Goal: Book appointment/travel/reservation

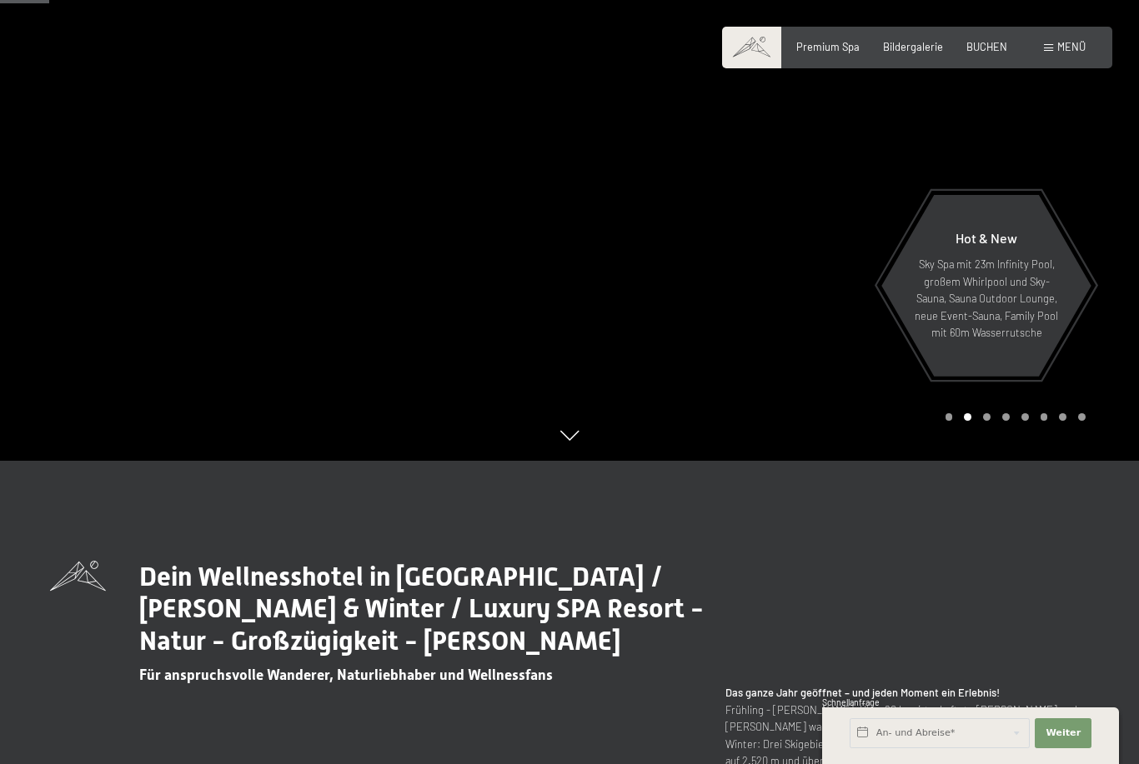
scroll to position [304, 0]
click at [1074, 749] on button "Weiter Adressfelder ausblenden" at bounding box center [1063, 734] width 57 height 30
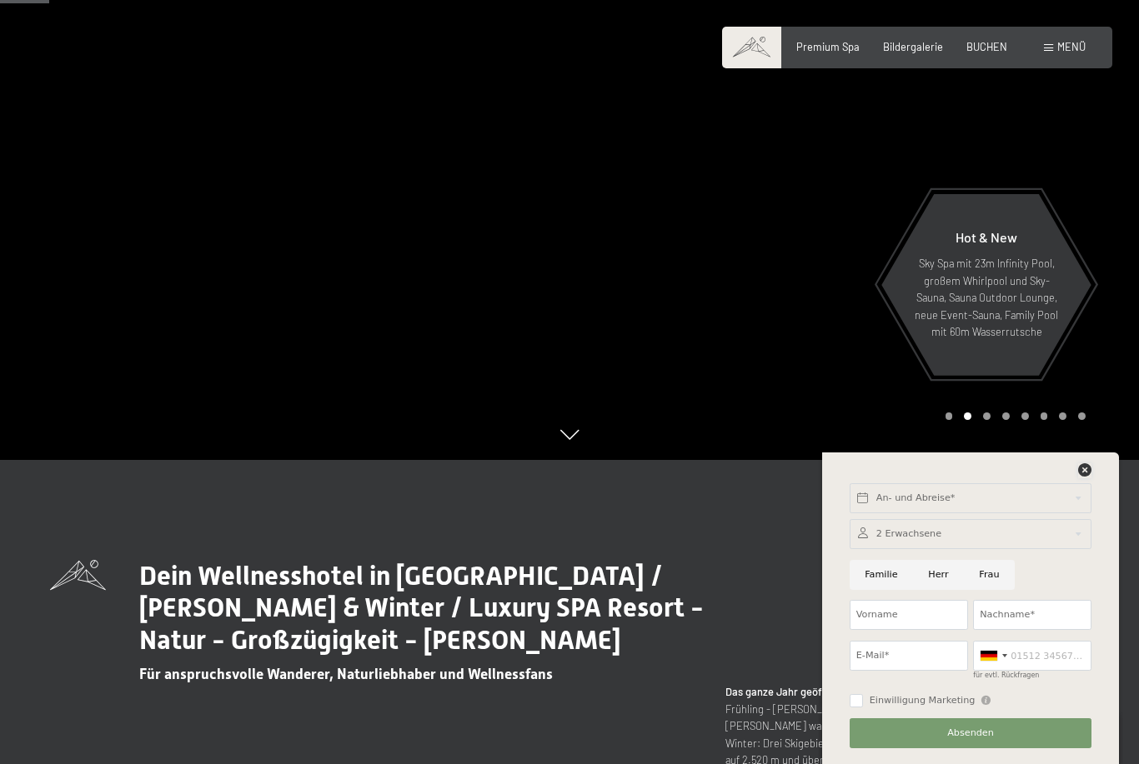
click at [1085, 477] on icon at bounding box center [1084, 470] width 13 height 13
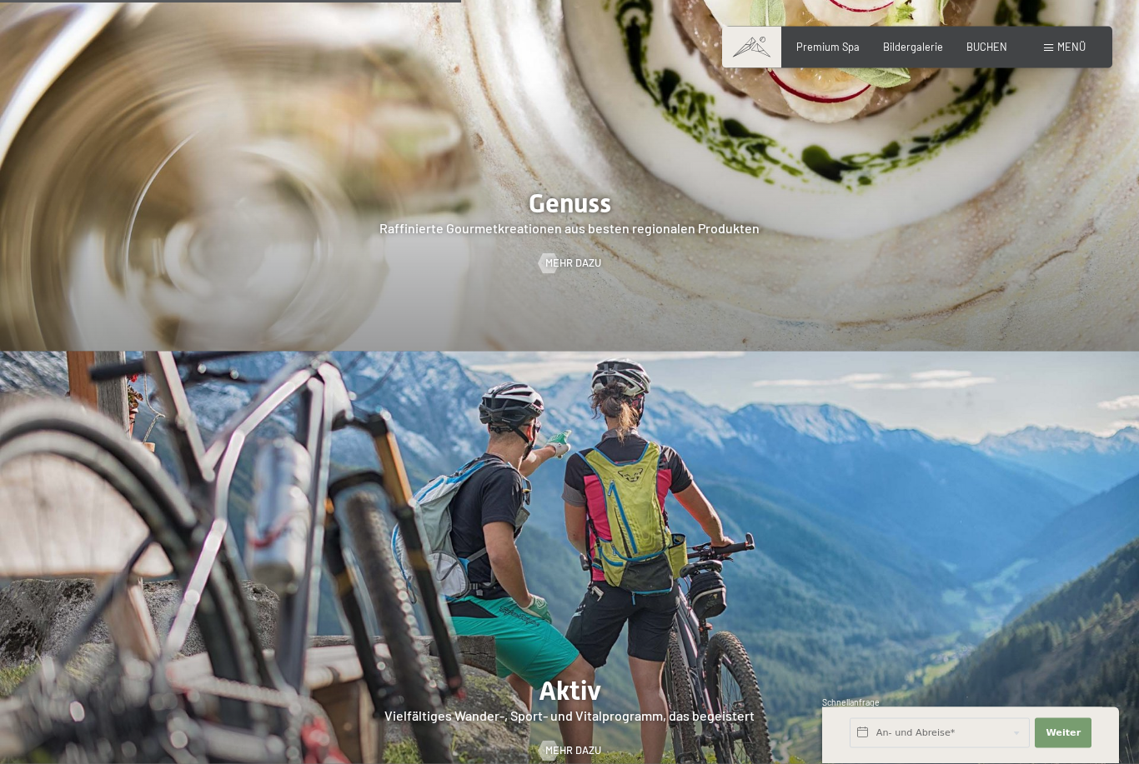
scroll to position [2590, 0]
click at [994, 41] on span "BUCHEN" at bounding box center [986, 46] width 41 height 13
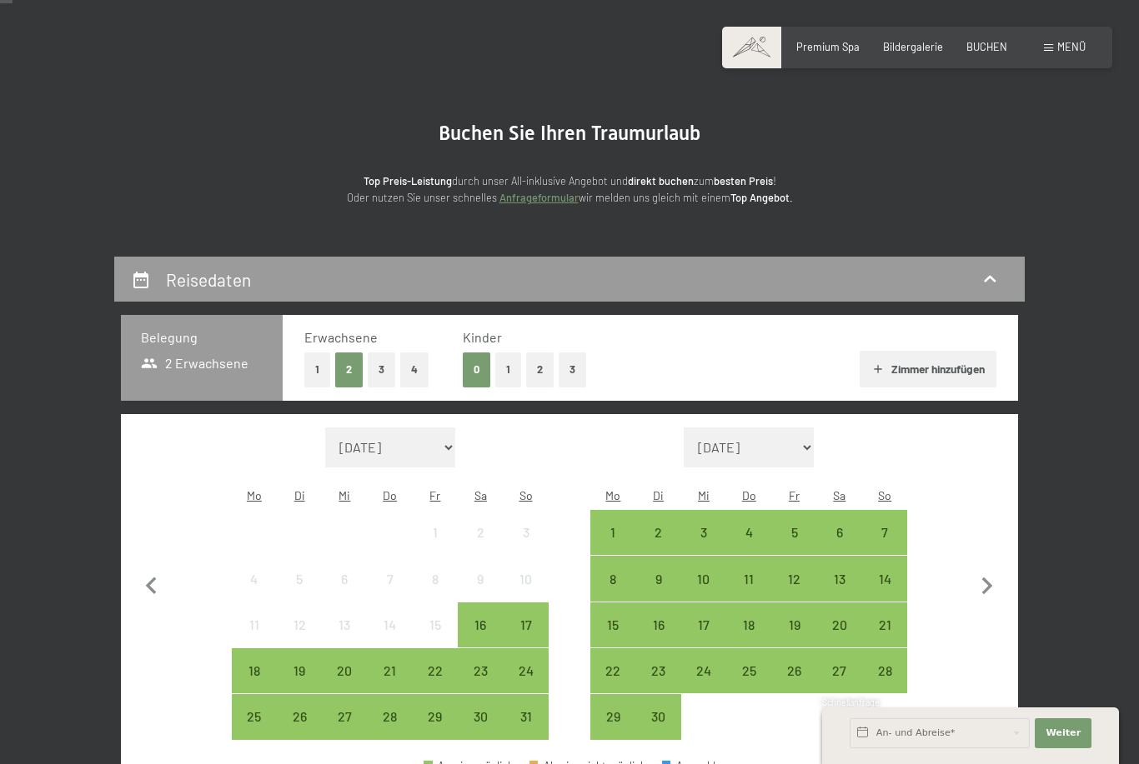
scroll to position [62, 0]
click at [506, 363] on button "1" at bounding box center [508, 370] width 26 height 34
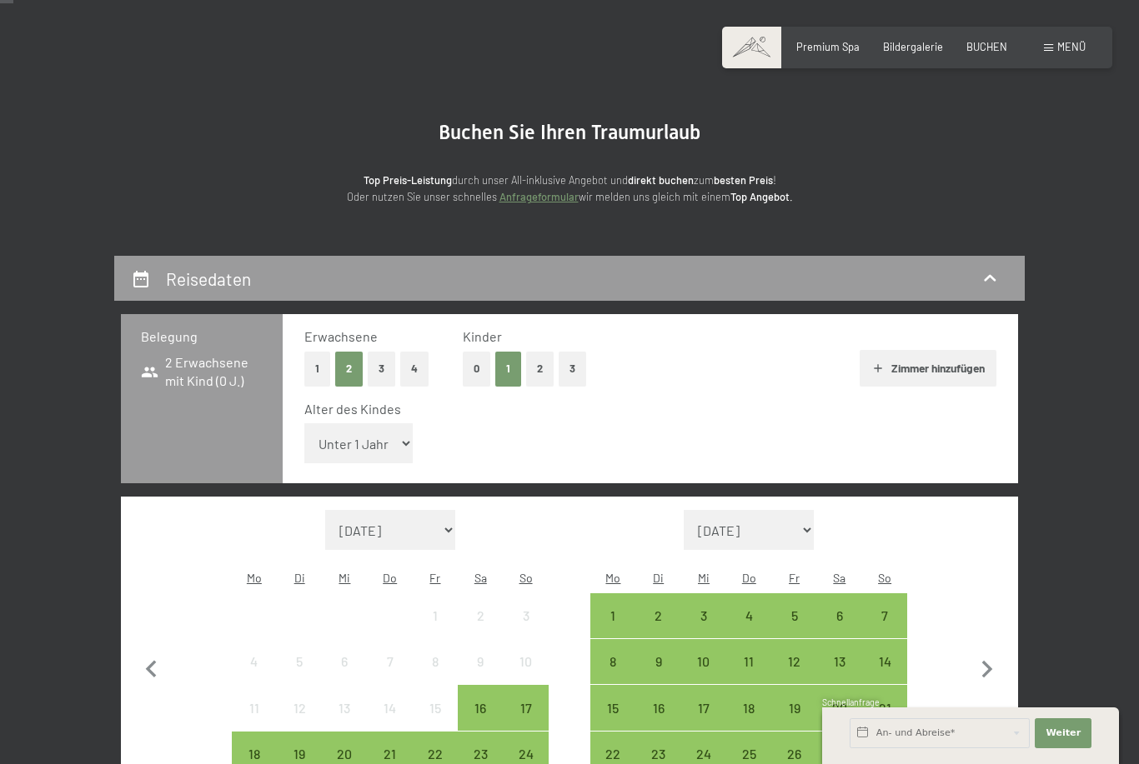
click at [982, 653] on icon "button" at bounding box center [987, 670] width 35 height 35
select select "2025-09-01"
select select "2025-10-01"
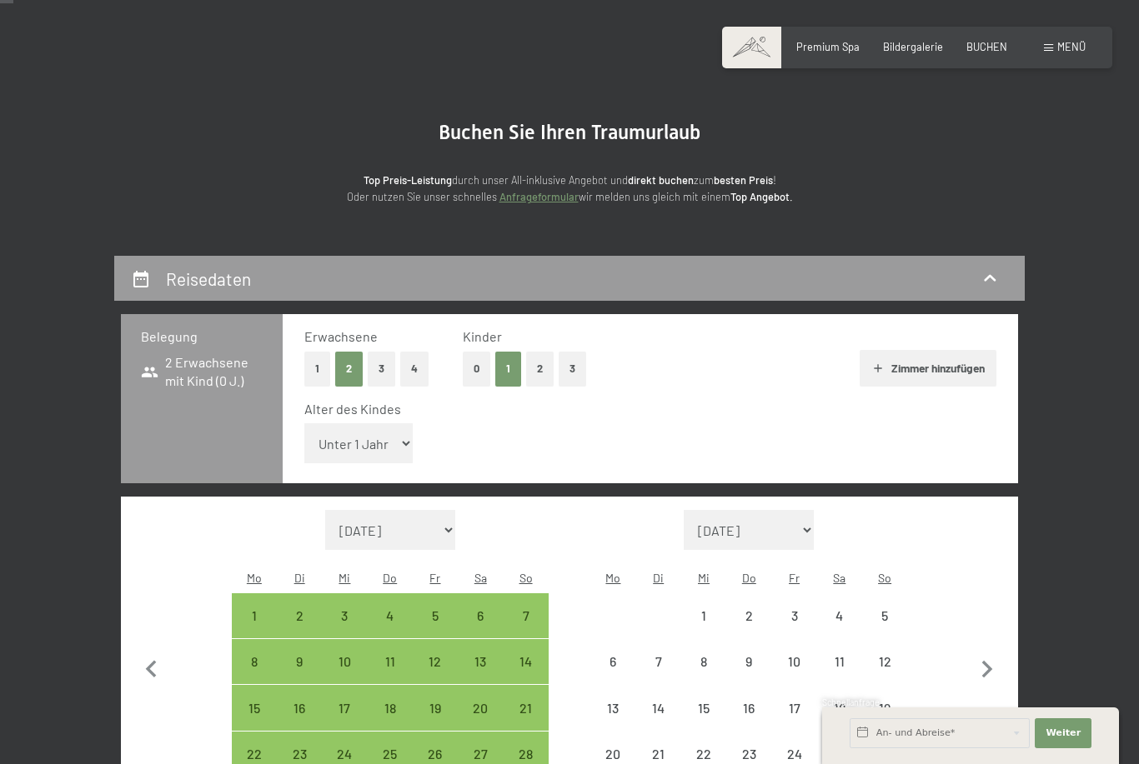
select select "2025-09-01"
select select "2025-10-01"
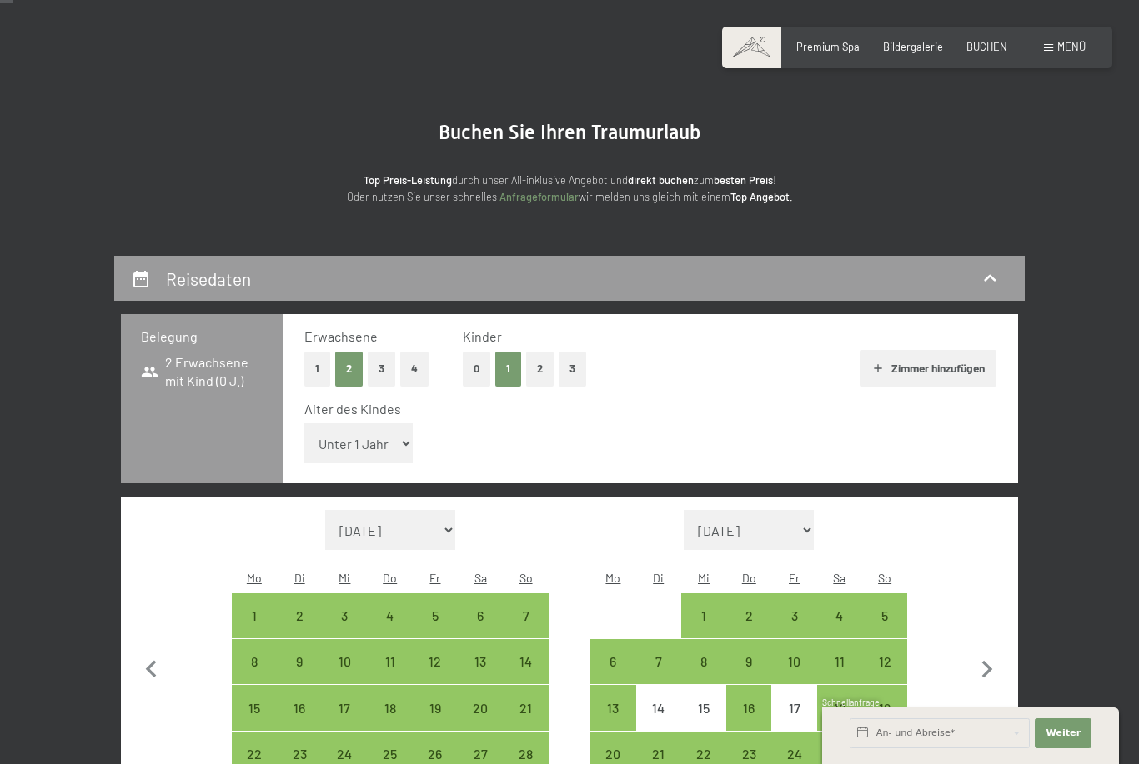
click at [749, 687] on div "16" at bounding box center [749, 708] width 42 height 42
select select "2025-09-01"
select select "2025-10-01"
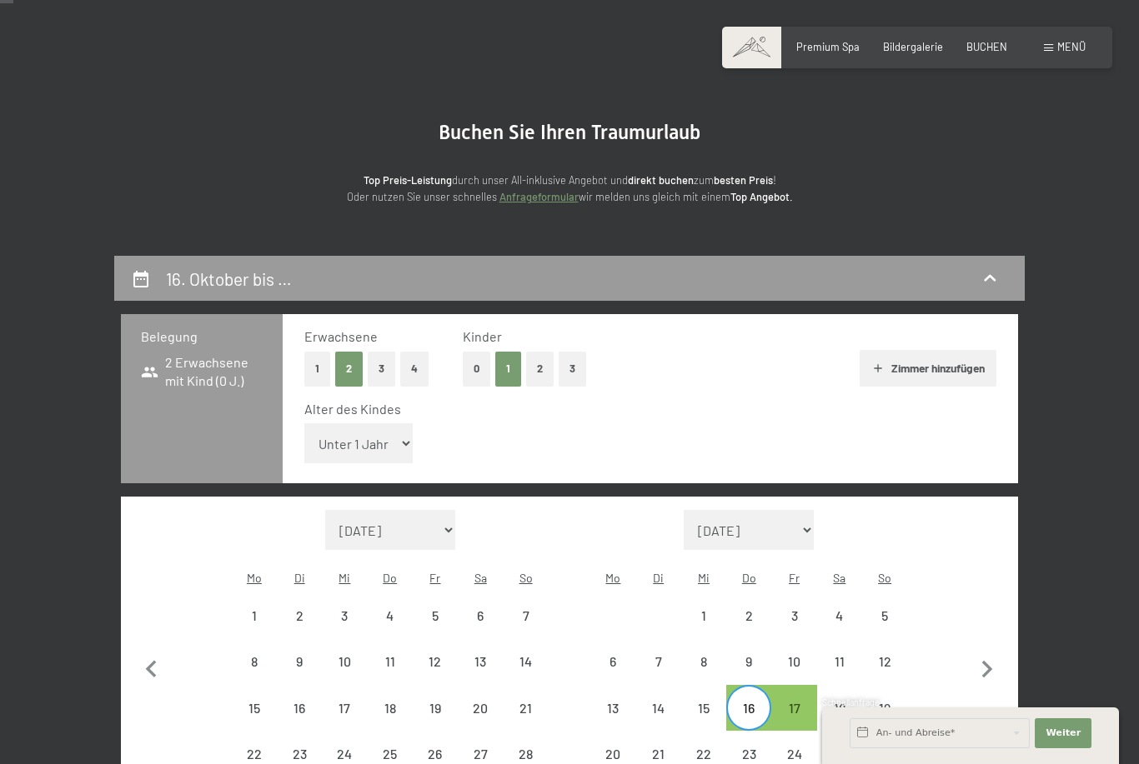
click at [848, 702] on div "18" at bounding box center [840, 723] width 42 height 42
select select "2025-09-01"
select select "2025-10-01"
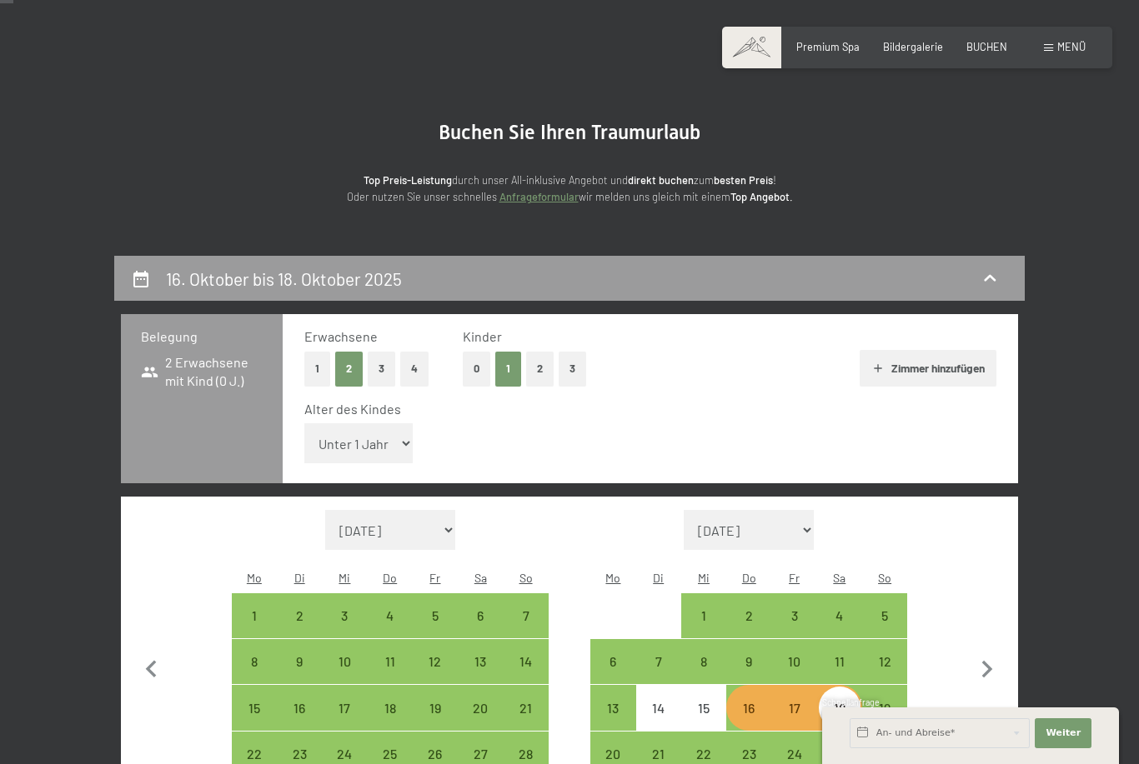
click at [887, 702] on div "19" at bounding box center [885, 723] width 42 height 42
select select "2025-09-01"
select select "2025-10-01"
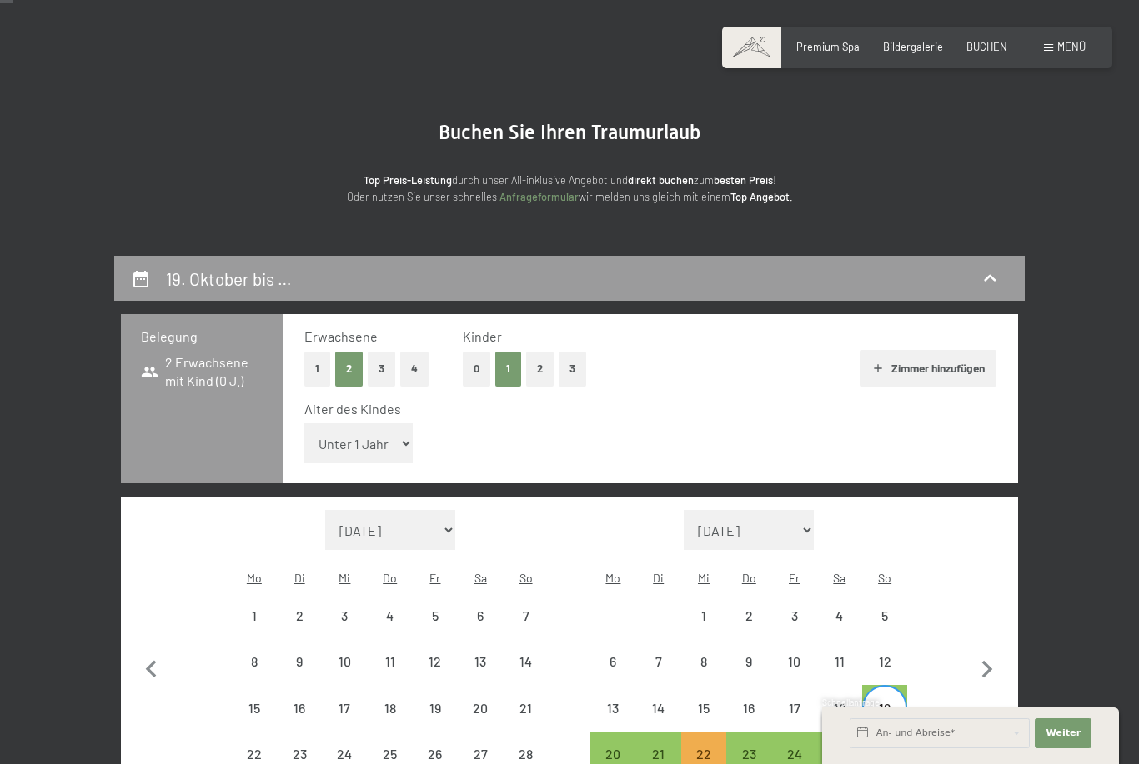
click at [759, 687] on div "16" at bounding box center [749, 708] width 42 height 42
select select "2025-09-01"
select select "2025-10-01"
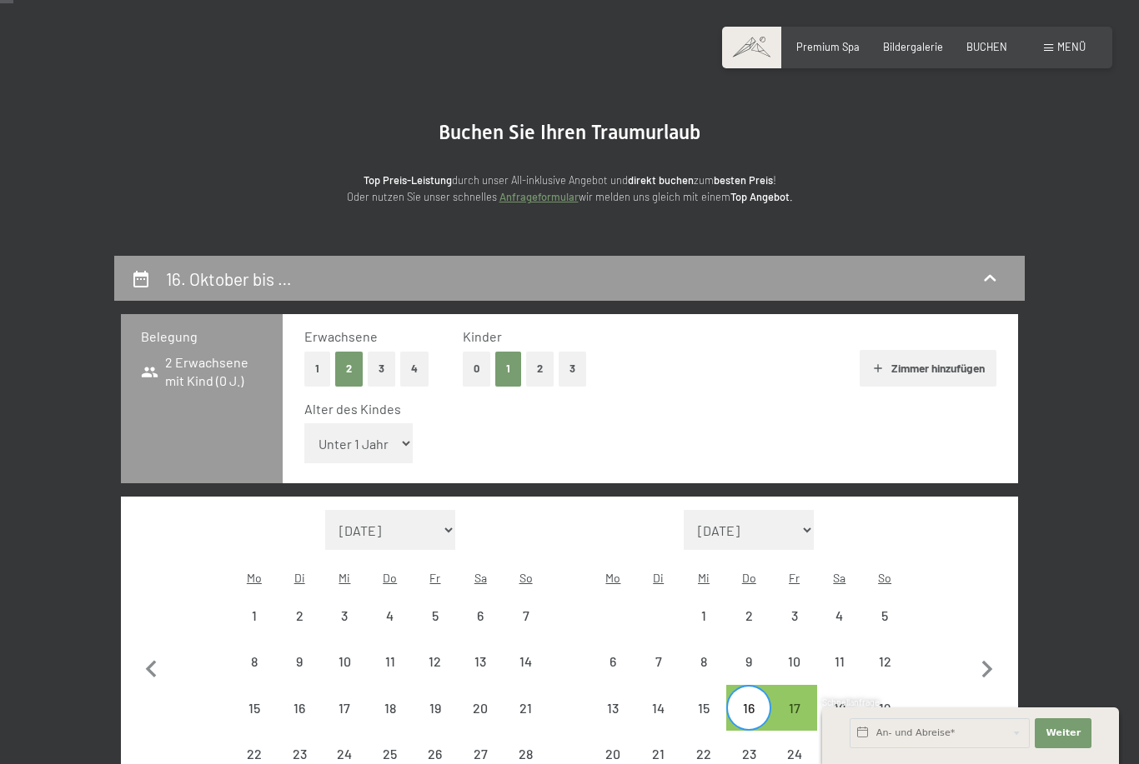
click at [884, 702] on div "19" at bounding box center [885, 723] width 42 height 42
select select "2025-09-01"
select select "2025-10-01"
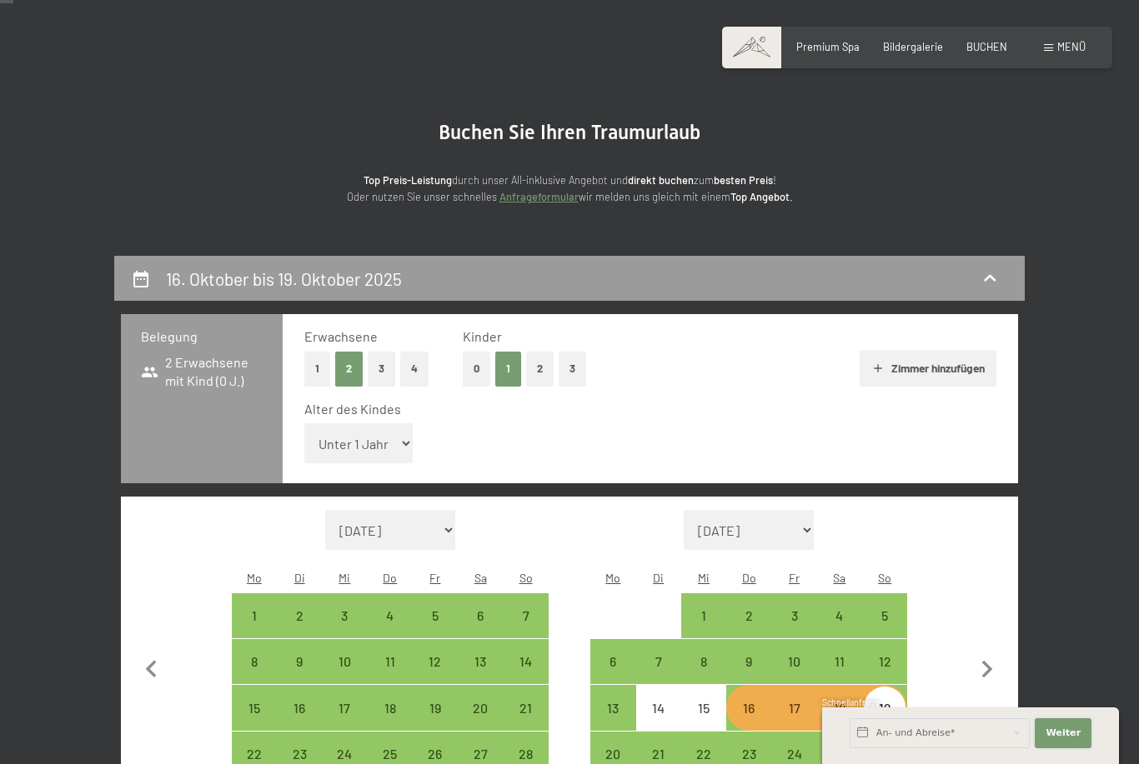
click at [1068, 749] on button "Weiter Adressfelder ausblenden" at bounding box center [1063, 734] width 57 height 30
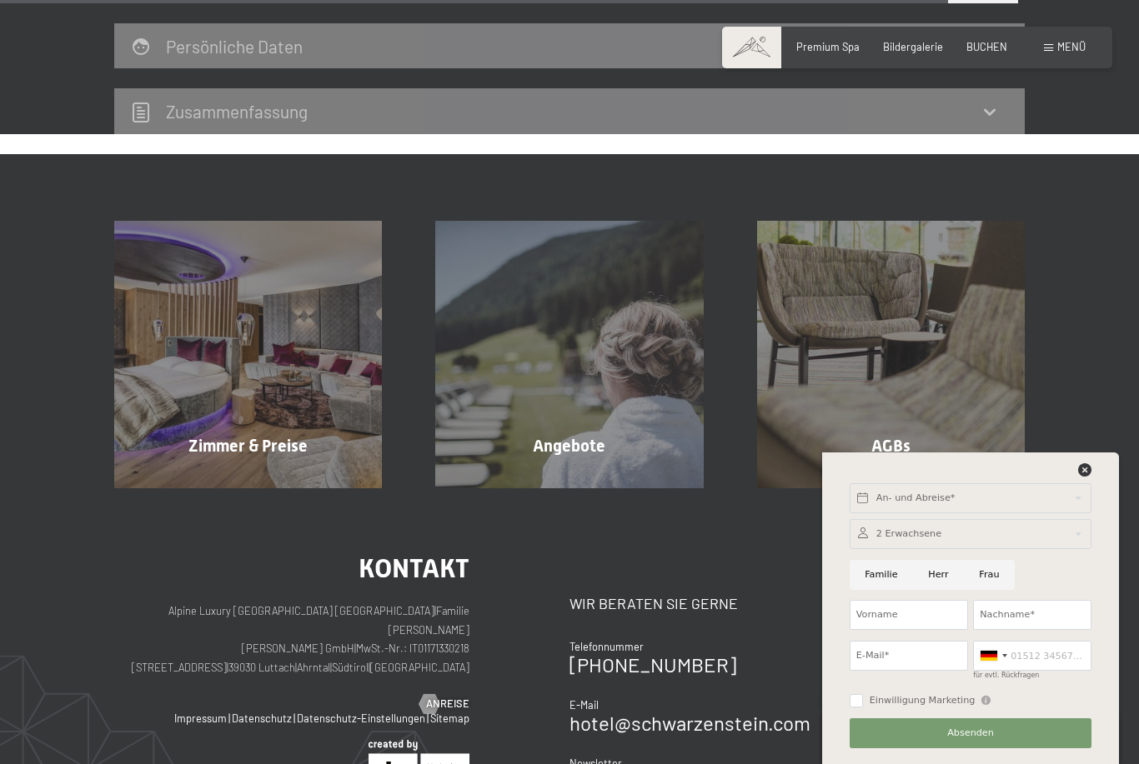
scroll to position [1311, 0]
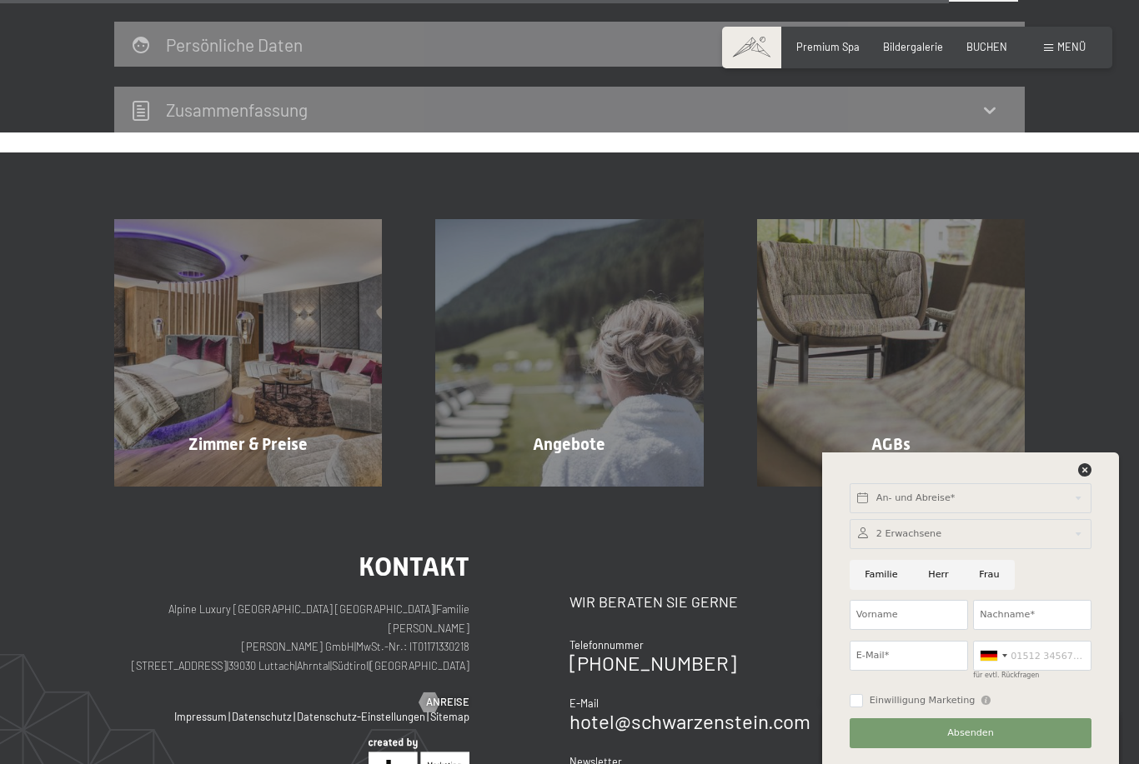
click at [202, 391] on div "Zimmer & Preise Mehr erfahren" at bounding box center [248, 353] width 321 height 268
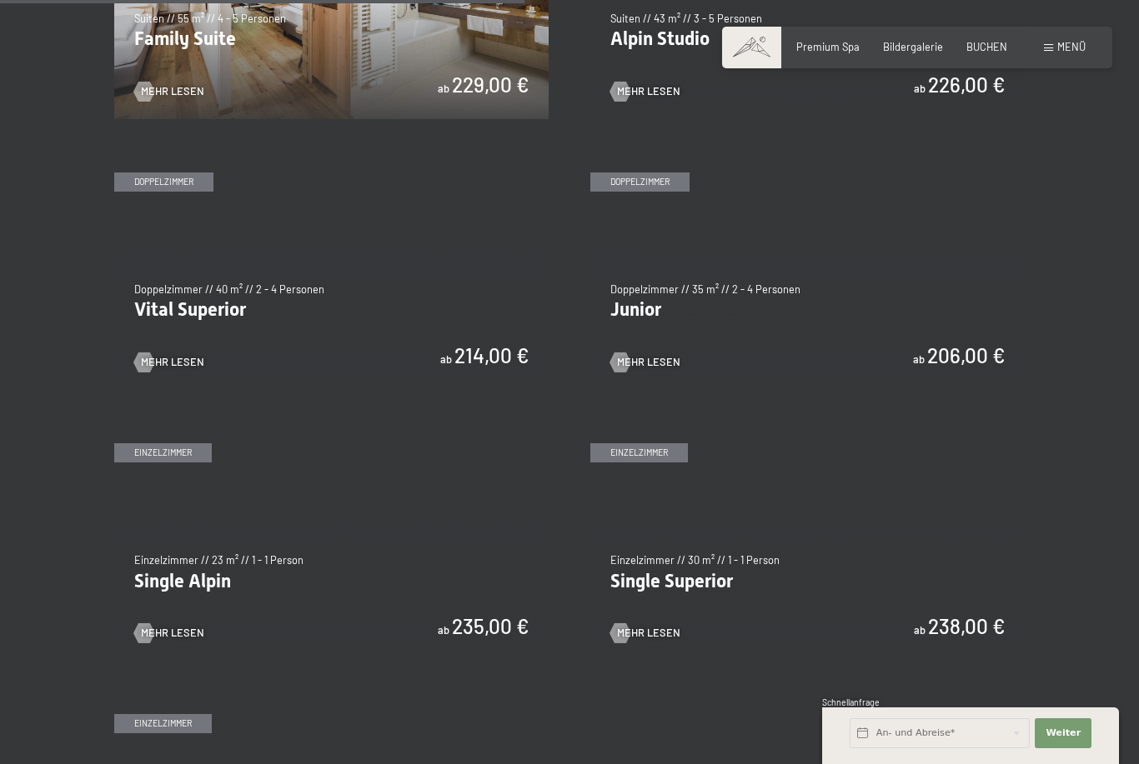
scroll to position [1825, 0]
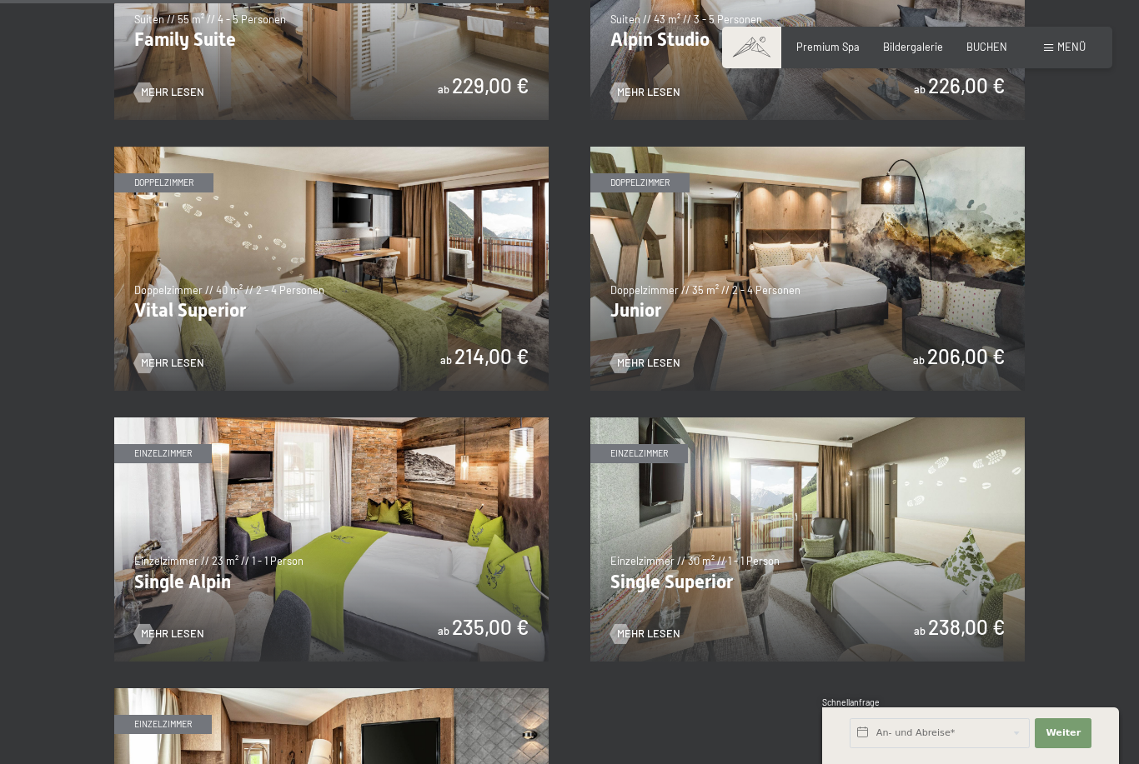
click at [257, 305] on img at bounding box center [331, 269] width 434 height 244
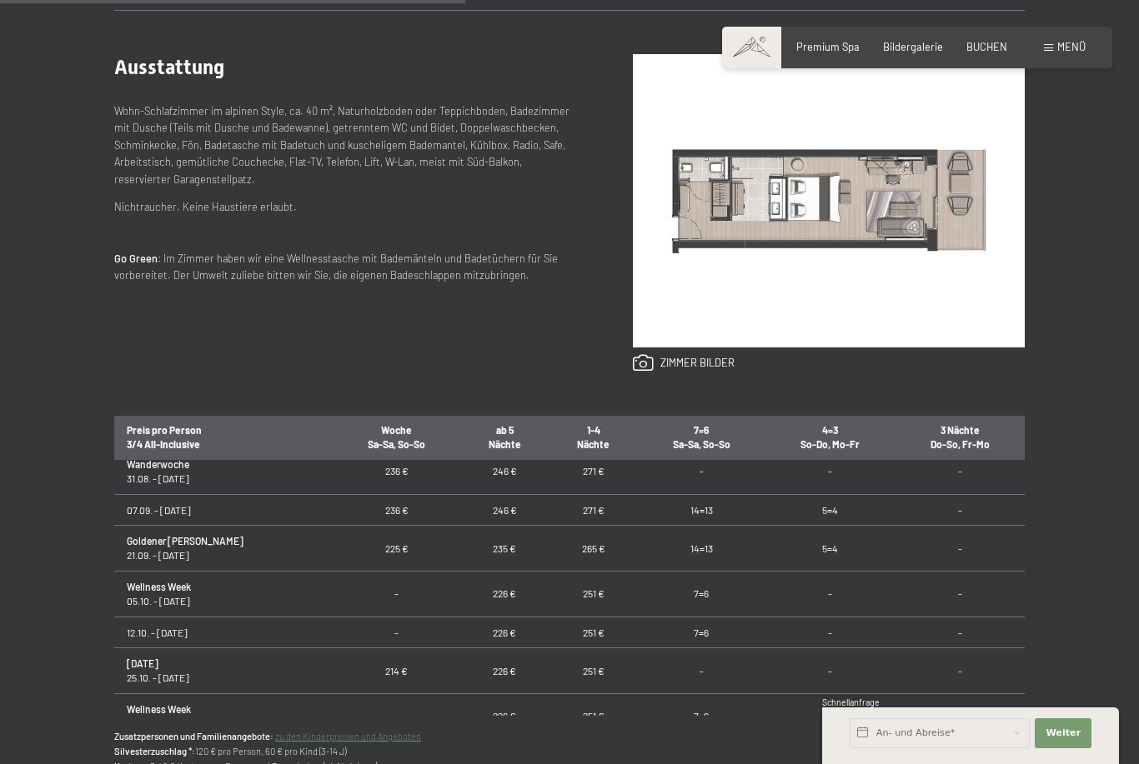
scroll to position [106, 0]
click at [161, 616] on td "Wellness Week 05.10. - 12.10.25" at bounding box center [223, 593] width 218 height 46
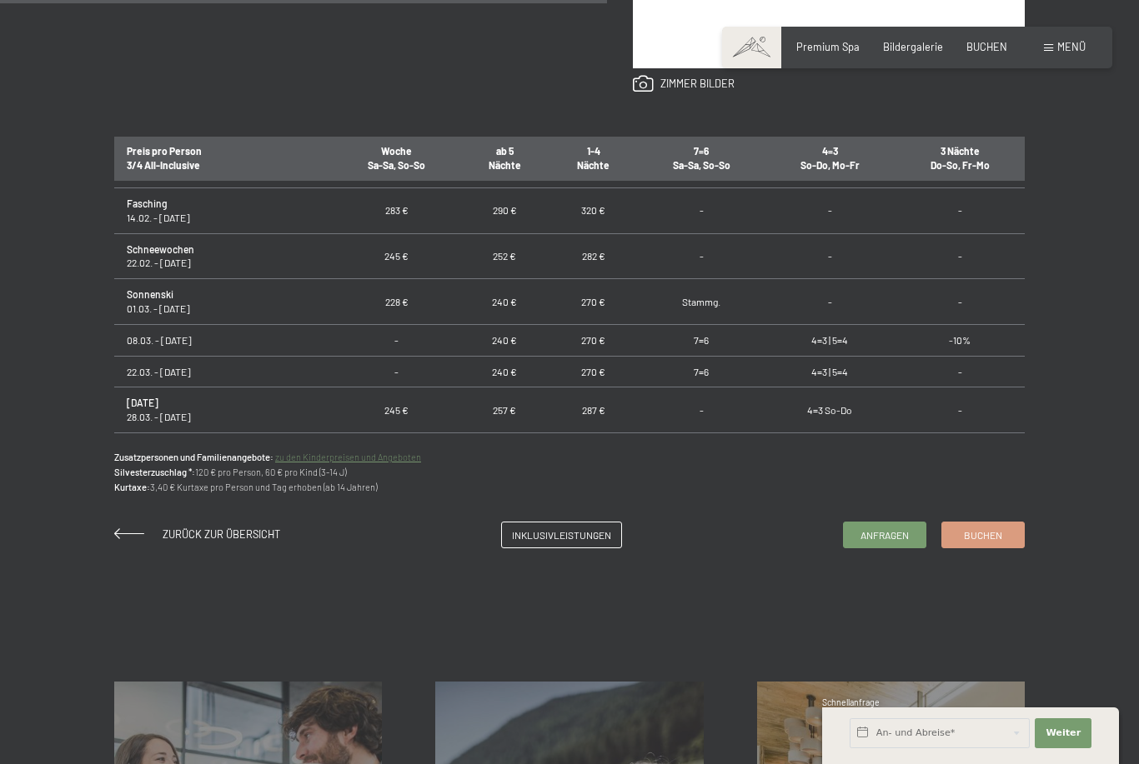
scroll to position [972, 0]
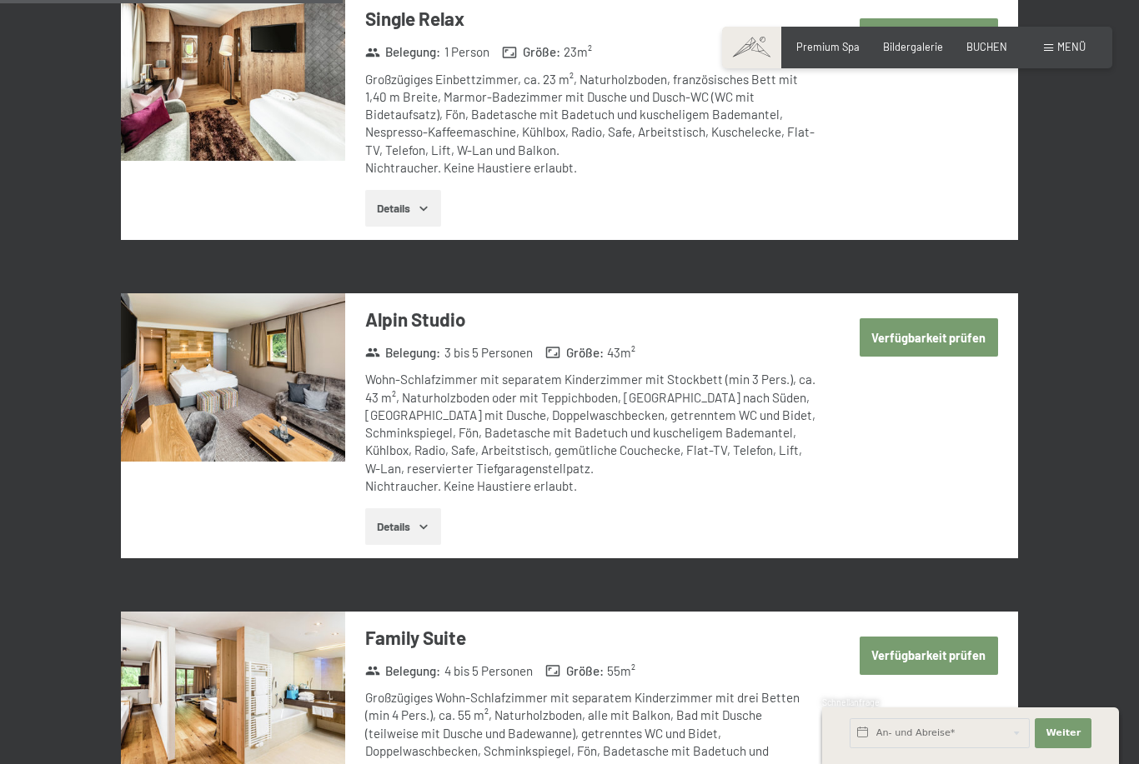
scroll to position [1646, 0]
click at [943, 318] on button "Verfügbarkeit prüfen" at bounding box center [928, 337] width 138 height 38
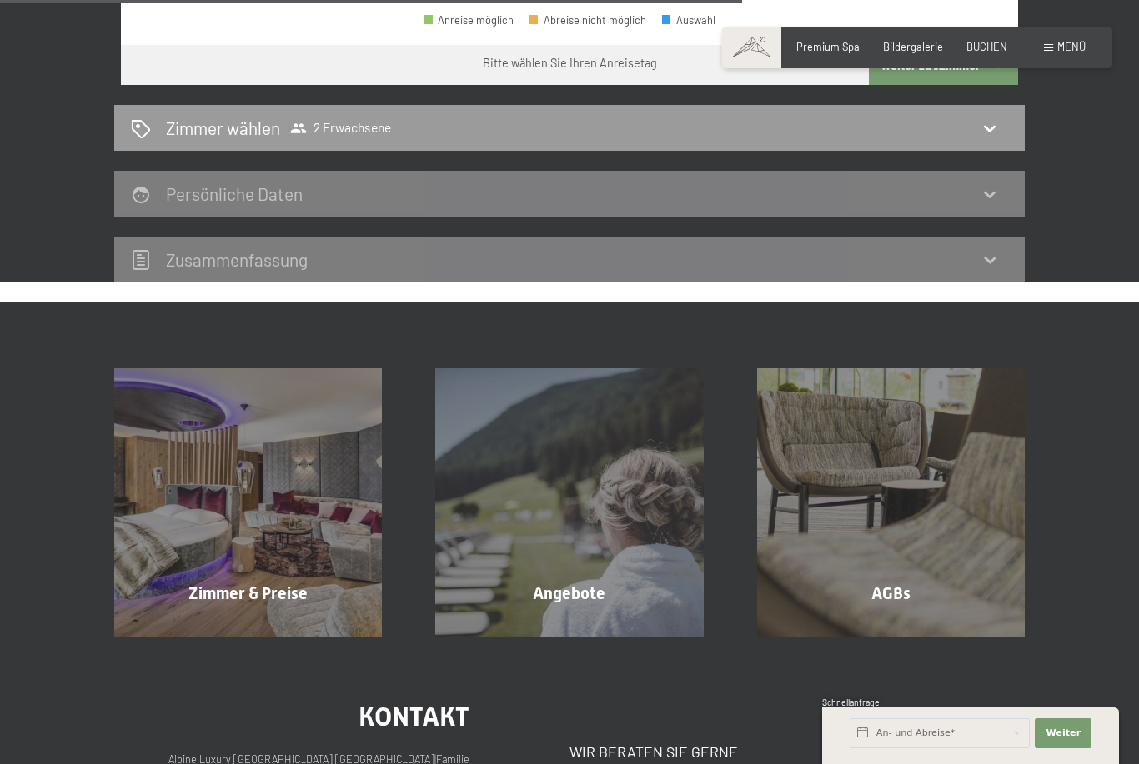
scroll to position [827, 0]
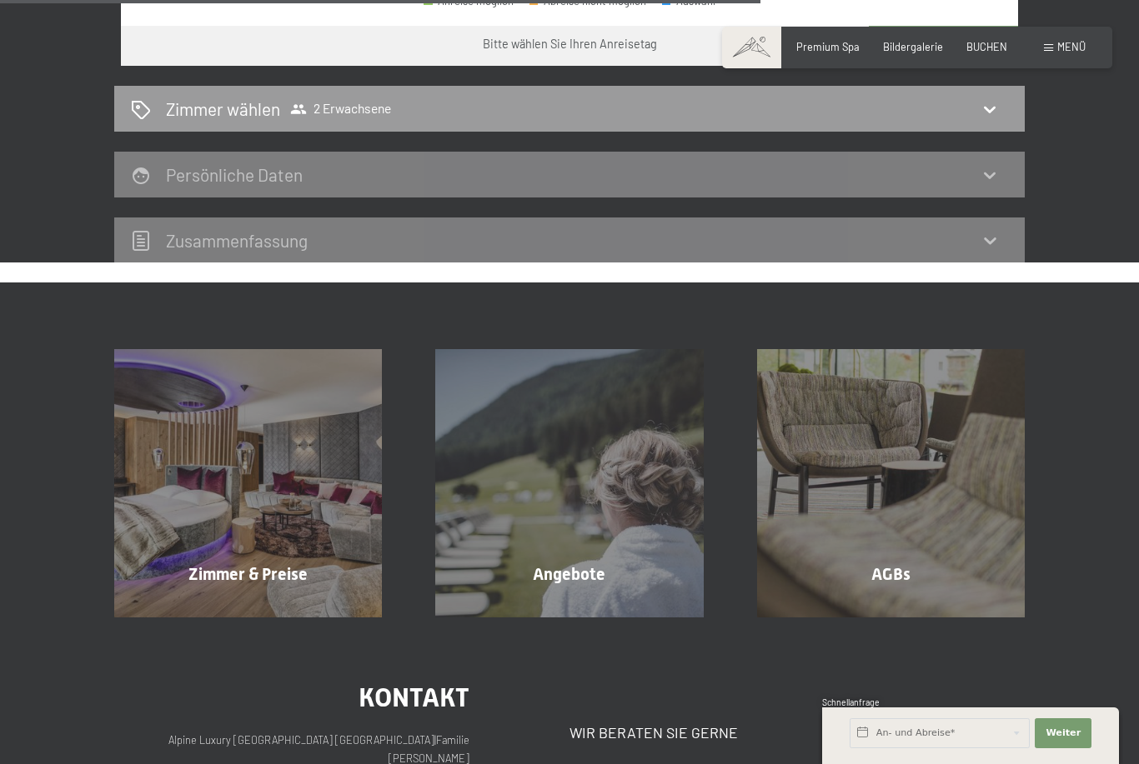
click at [236, 554] on div "Zimmer & Preise Mehr erfahren" at bounding box center [248, 483] width 321 height 268
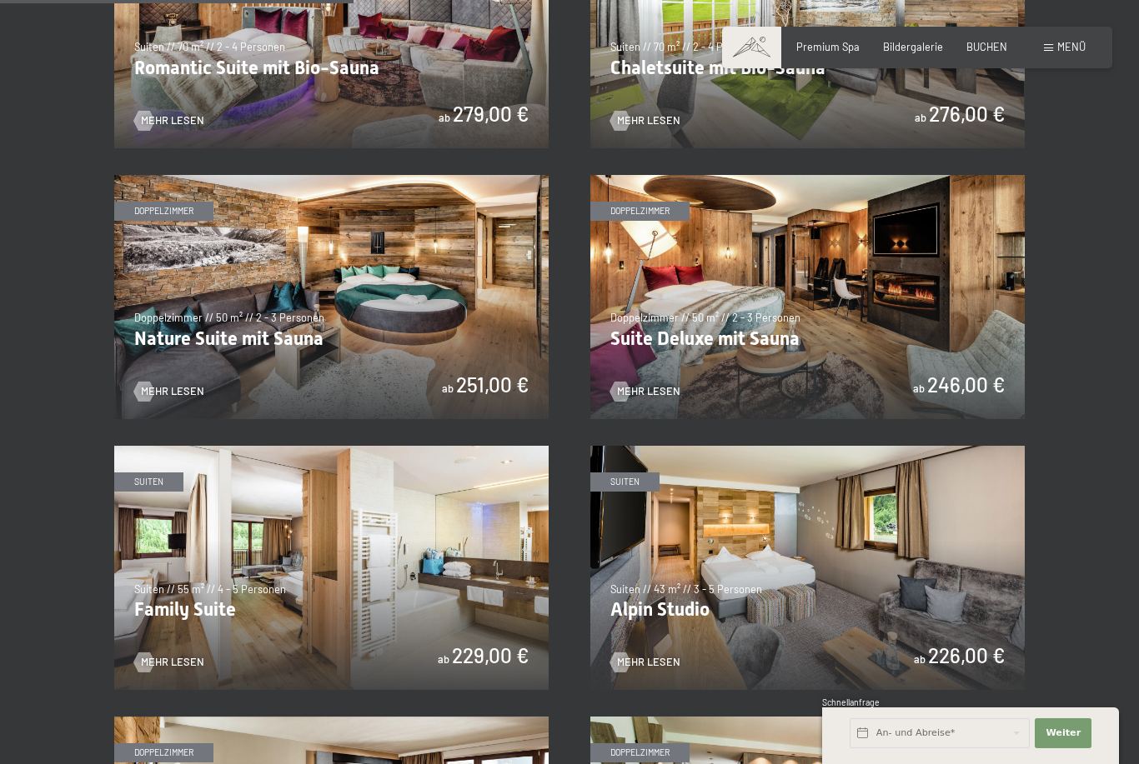
scroll to position [1254, 0]
click at [243, 568] on img at bounding box center [331, 569] width 434 height 244
